Goal: Find contact information: Obtain details needed to contact an individual or organization

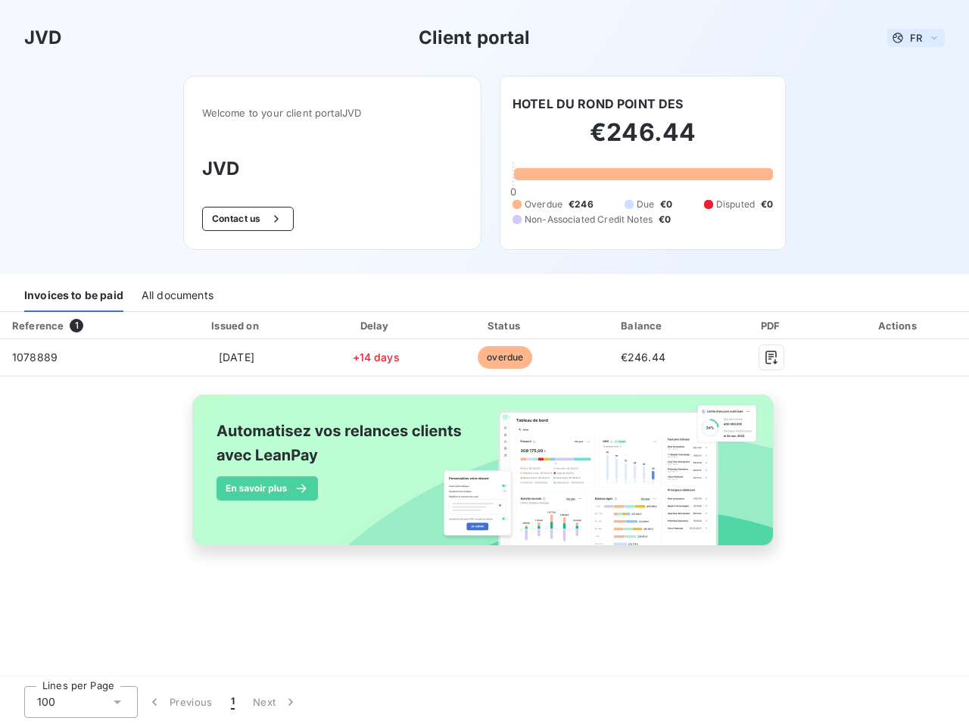
click at [916, 38] on span "FR" at bounding box center [916, 38] width 12 height 12
click at [245, 219] on button "Contact us" at bounding box center [248, 219] width 92 height 24
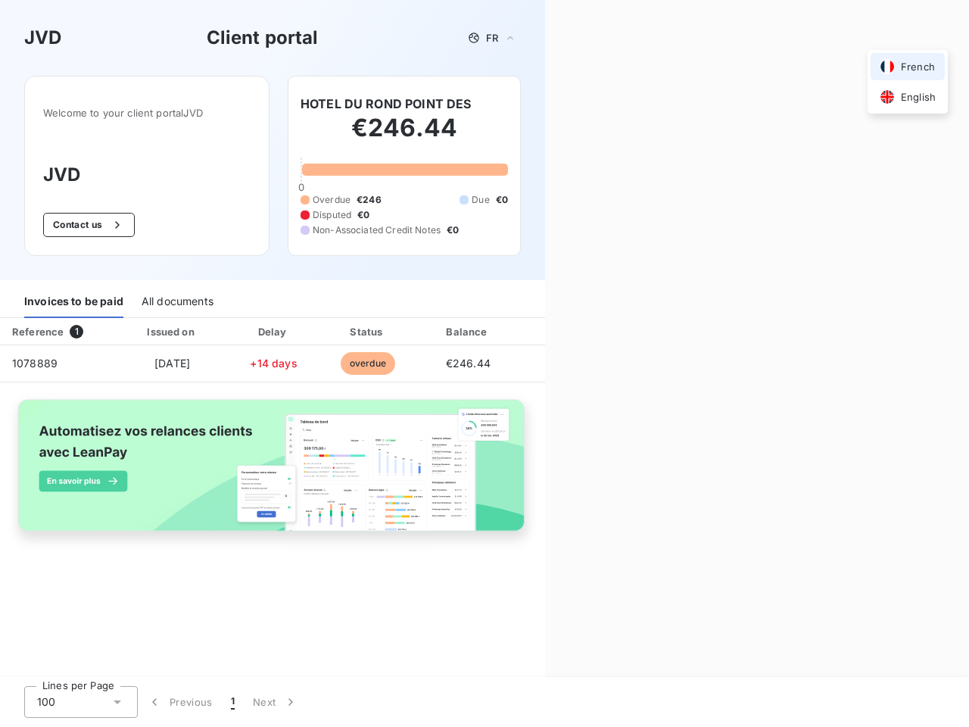
click at [598, 104] on div "Contact us Fill out the form below, and a member of our team will get back to y…" at bounding box center [757, 363] width 424 height 727
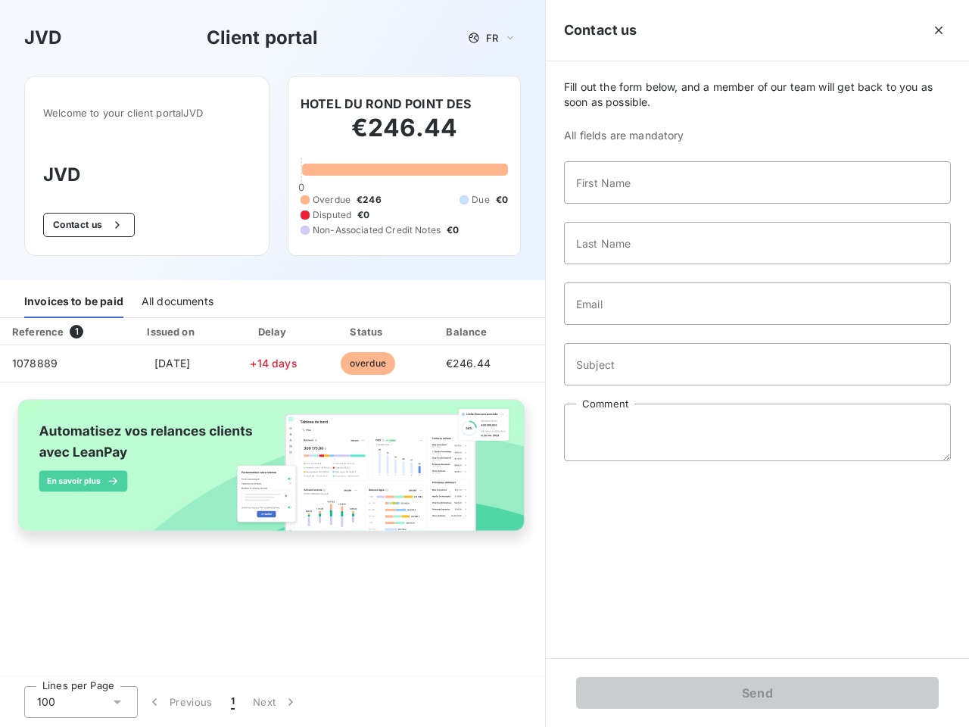
click at [73, 296] on div "Invoices to be paid" at bounding box center [73, 302] width 99 height 32
click at [176, 296] on div "All documents" at bounding box center [178, 302] width 72 height 32
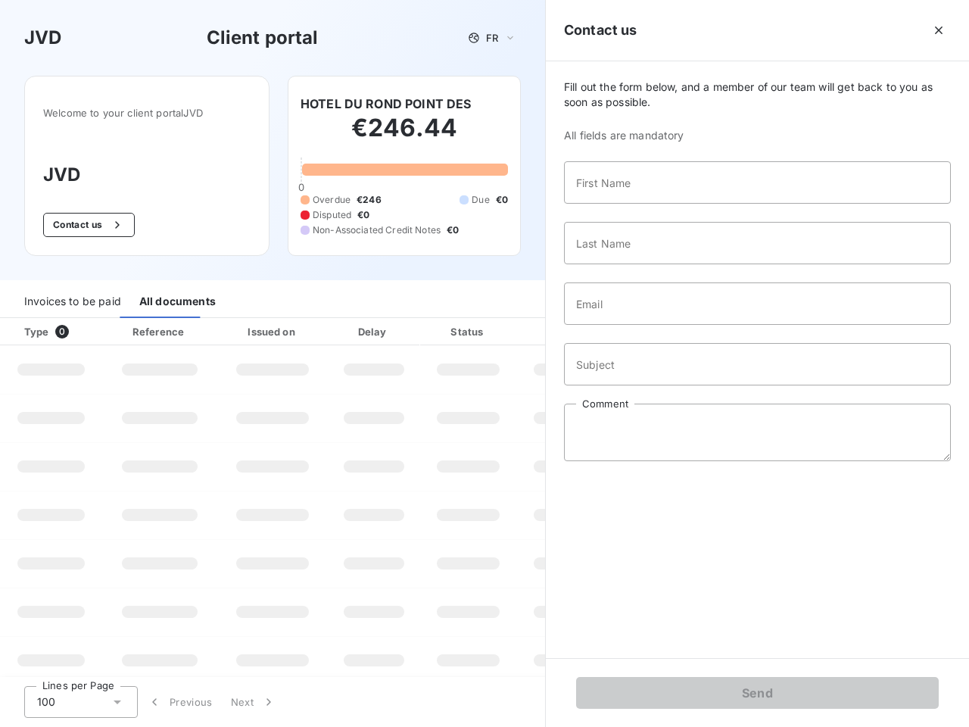
click at [79, 325] on div "Type 0" at bounding box center [57, 331] width 84 height 15
click at [235, 325] on div "Issued on" at bounding box center [272, 331] width 104 height 15
click at [375, 325] on div "Delay" at bounding box center [374, 331] width 86 height 15
click at [505, 325] on div at bounding box center [505, 331] width 15 height 15
click at [643, 325] on div "Fill out the form below, and a member of our team will get back to you as soon …" at bounding box center [757, 359] width 423 height 596
